Goal: Task Accomplishment & Management: Manage account settings

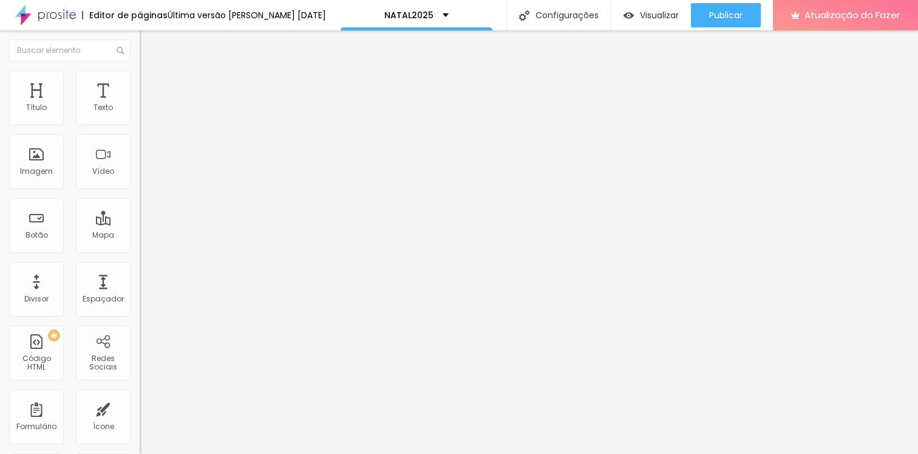
click at [140, 103] on div "Trocar imagem" at bounding box center [210, 99] width 140 height 9
click at [147, 104] on font "Trocar imagem" at bounding box center [176, 99] width 59 height 10
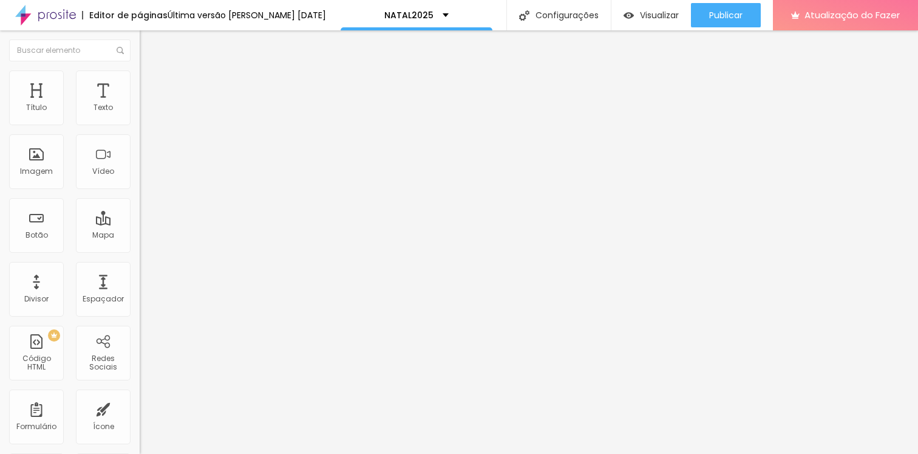
click at [147, 104] on font "Trocar imagem" at bounding box center [176, 99] width 59 height 10
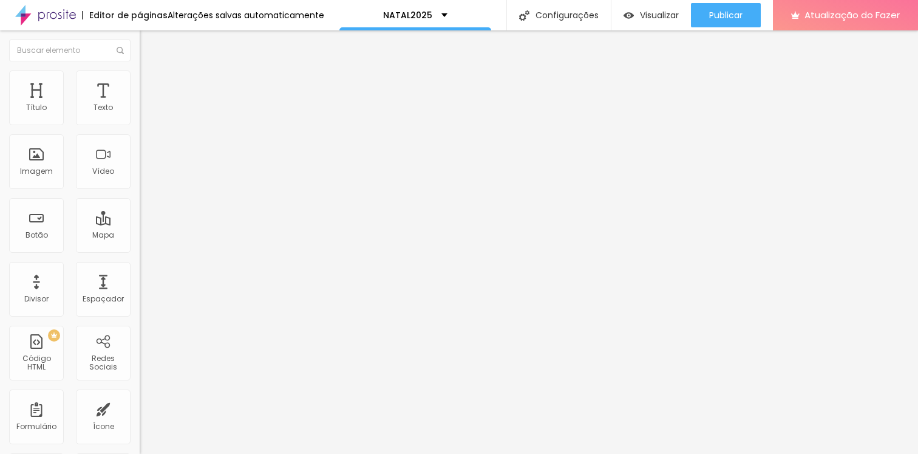
click at [147, 104] on font "Trocar imagem" at bounding box center [176, 99] width 59 height 10
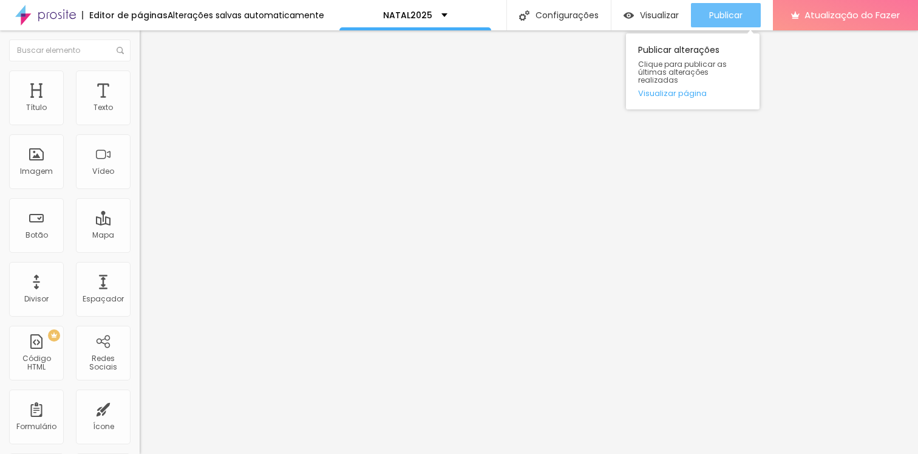
click at [700, 20] on button "Publicar" at bounding box center [726, 15] width 70 height 24
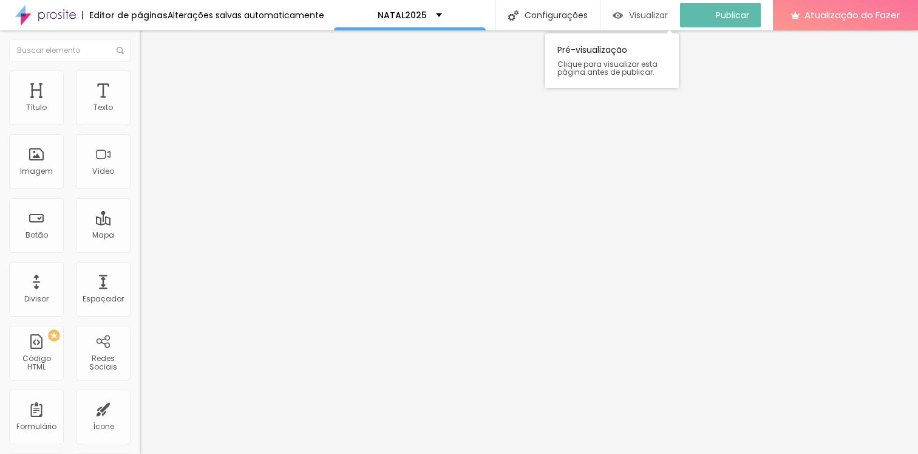
click at [635, 19] on div "Visualizar" at bounding box center [640, 15] width 55 height 10
